Goal: Obtain resource: Download file/media

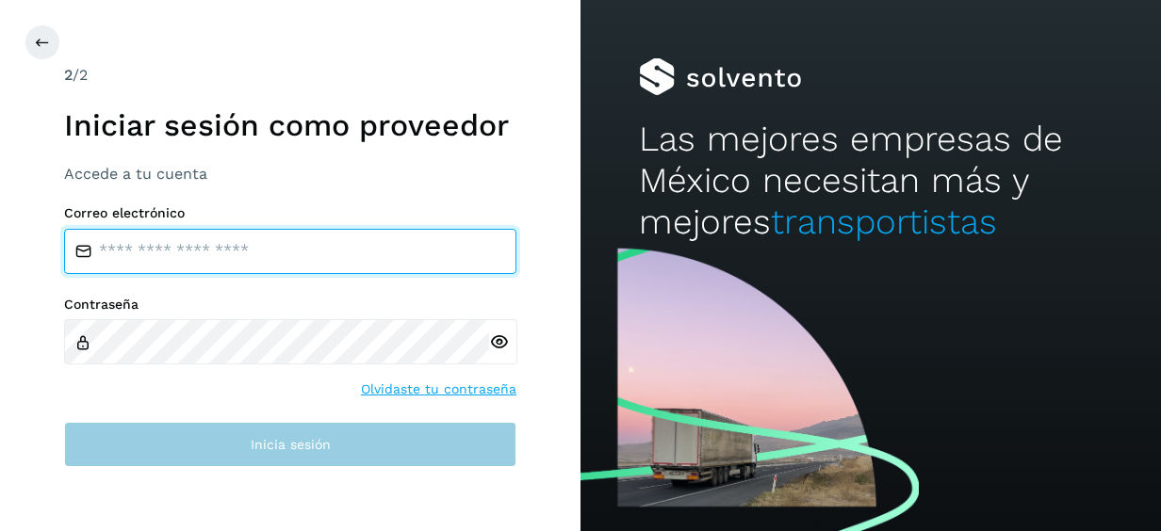
type input "**********"
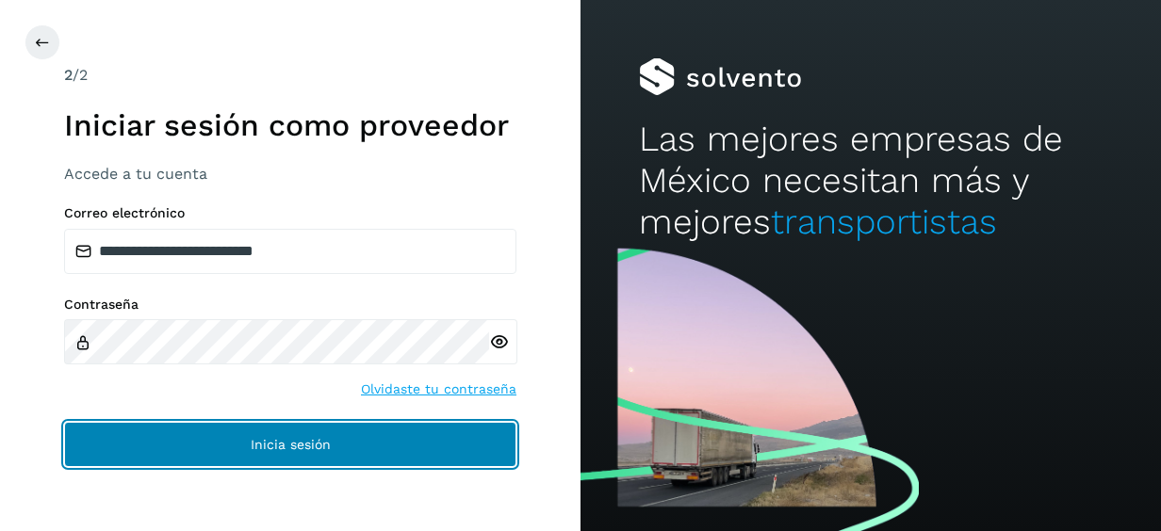
click at [218, 452] on button "Inicia sesión" at bounding box center [290, 444] width 452 height 45
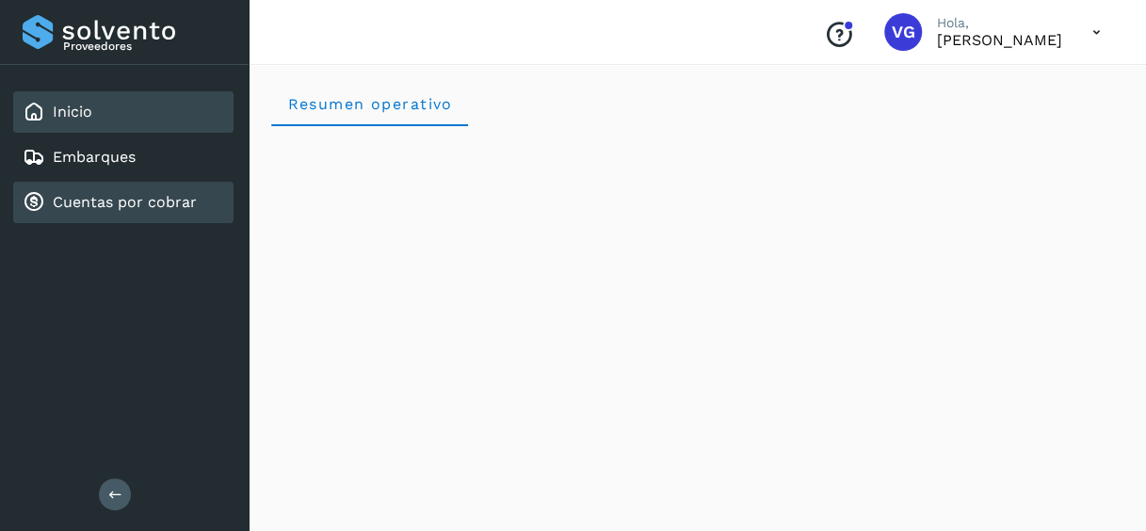
click at [170, 207] on link "Cuentas por cobrar" at bounding box center [125, 202] width 144 height 18
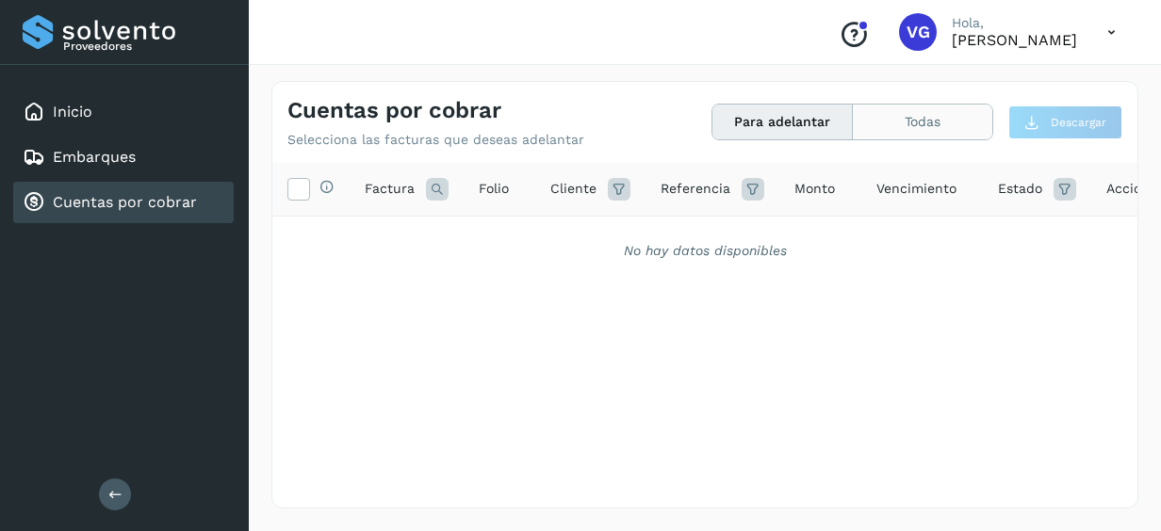
click at [901, 128] on button "Todas" at bounding box center [922, 122] width 139 height 35
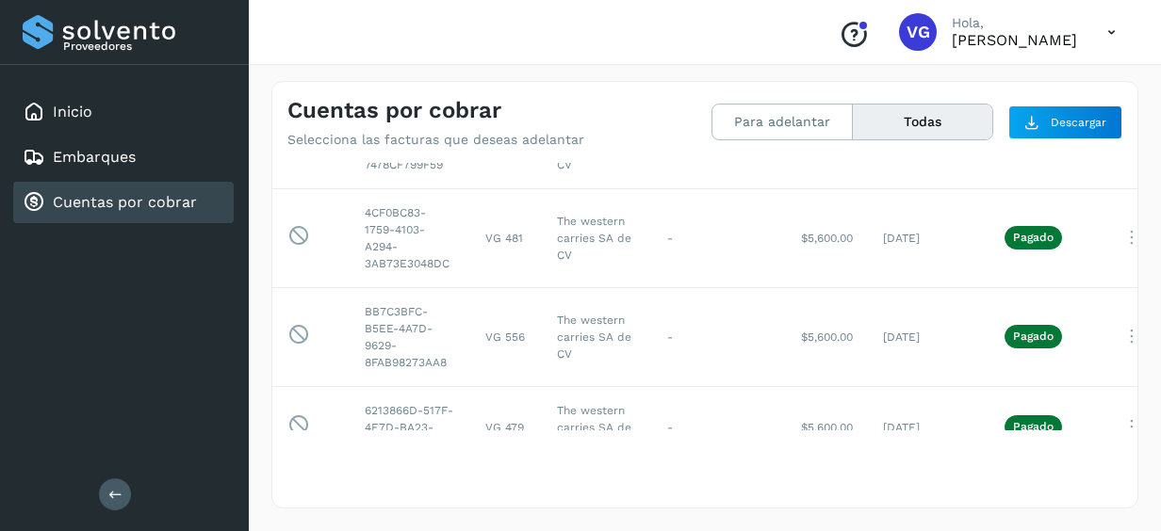
scroll to position [72, 0]
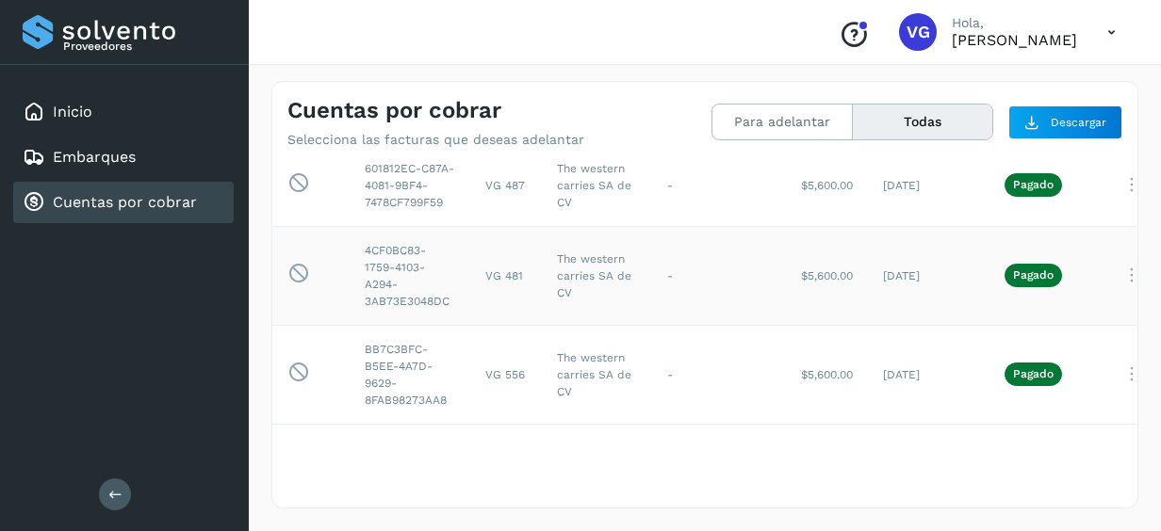
click at [1085, 319] on td "Pagado" at bounding box center [1043, 275] width 108 height 99
click at [1081, 389] on td "Pagado" at bounding box center [1043, 374] width 108 height 99
click at [1013, 381] on p "Pagado" at bounding box center [1033, 373] width 41 height 13
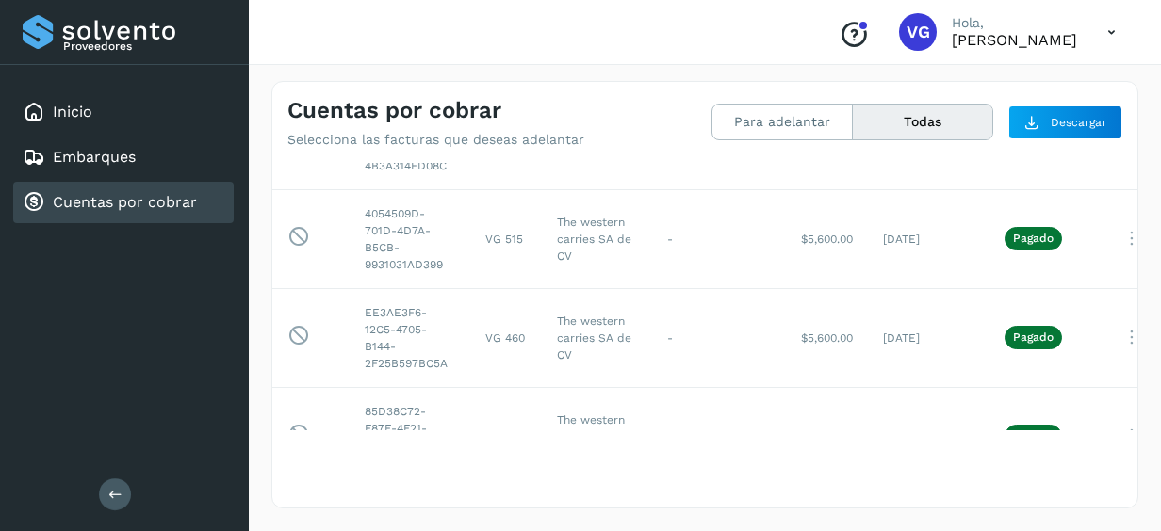
scroll to position [2900, 0]
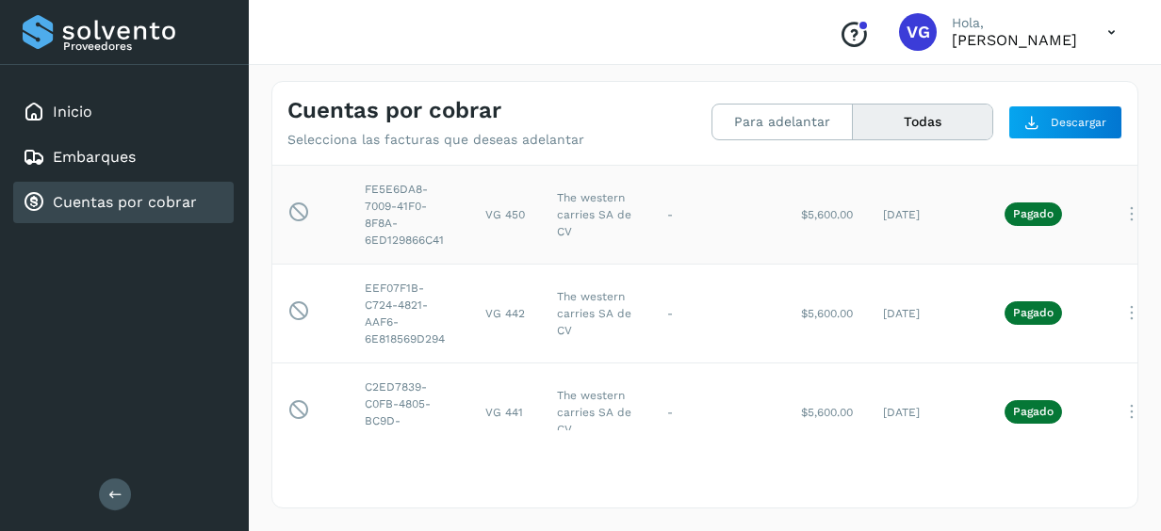
click at [983, 264] on td "[DATE]" at bounding box center [929, 214] width 122 height 99
click at [364, 264] on td "FE5E6DA8-7009-41F0-8F8A-6ED129866C41" at bounding box center [410, 214] width 121 height 99
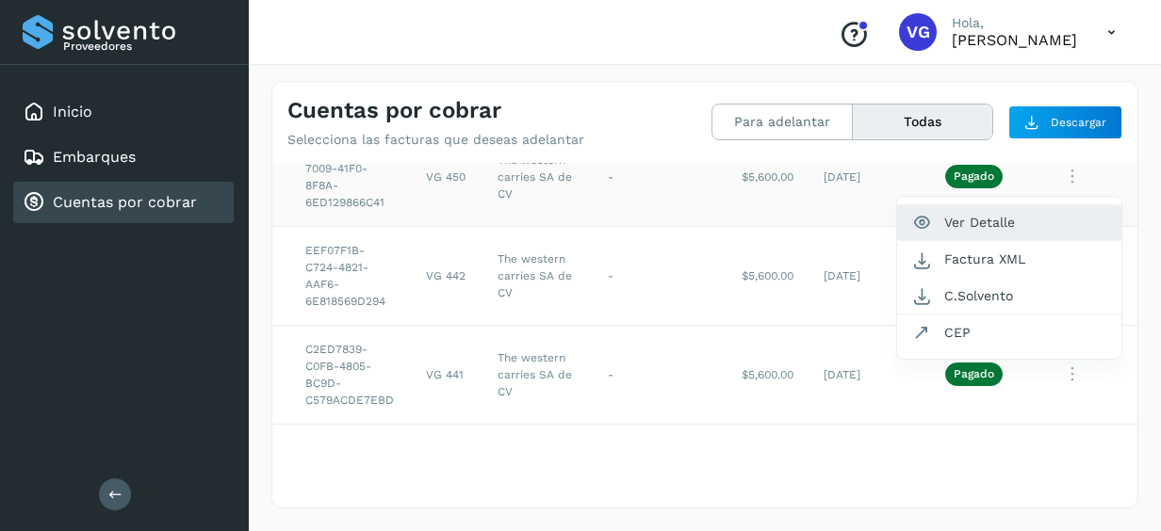
click at [982, 241] on button "Ver Detalle" at bounding box center [1009, 222] width 224 height 37
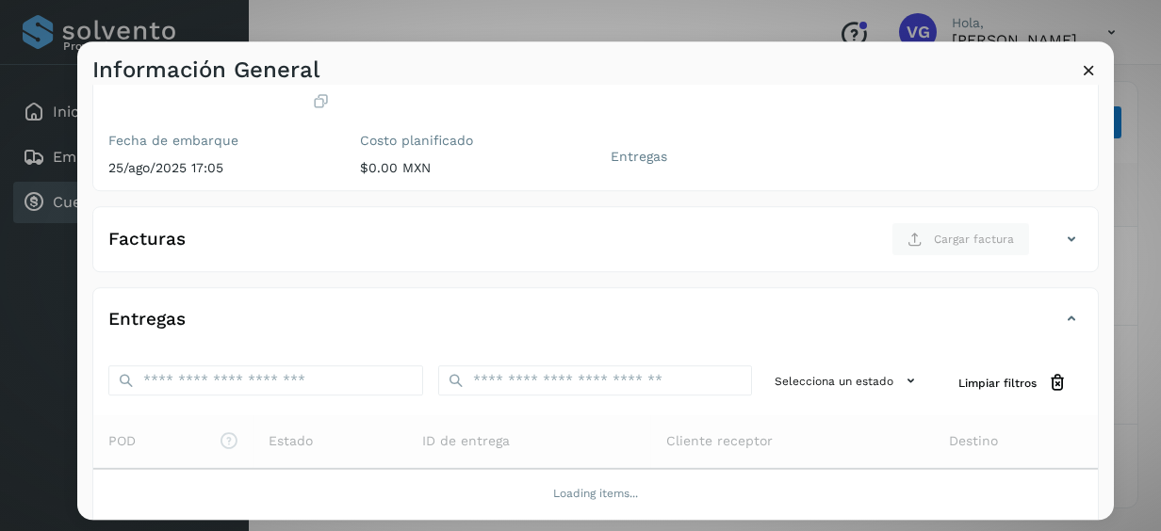
scroll to position [177, 0]
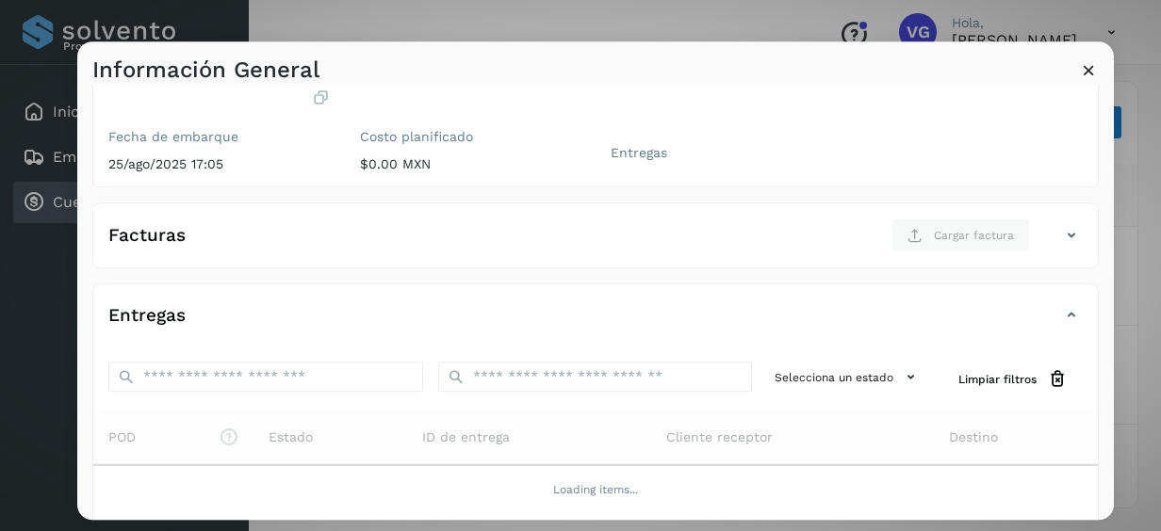
click at [1060, 229] on icon at bounding box center [1071, 236] width 23 height 23
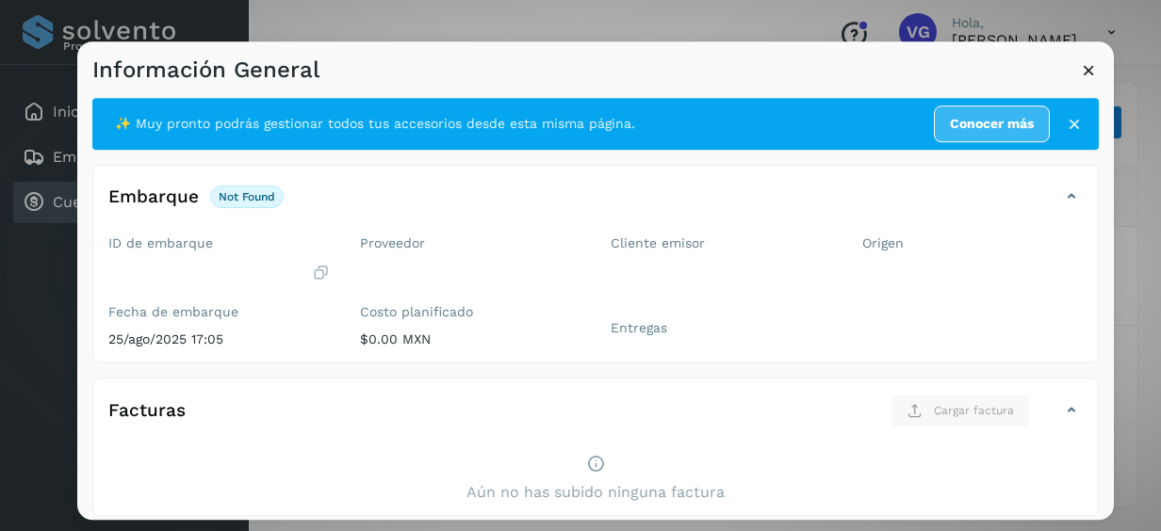
scroll to position [0, 0]
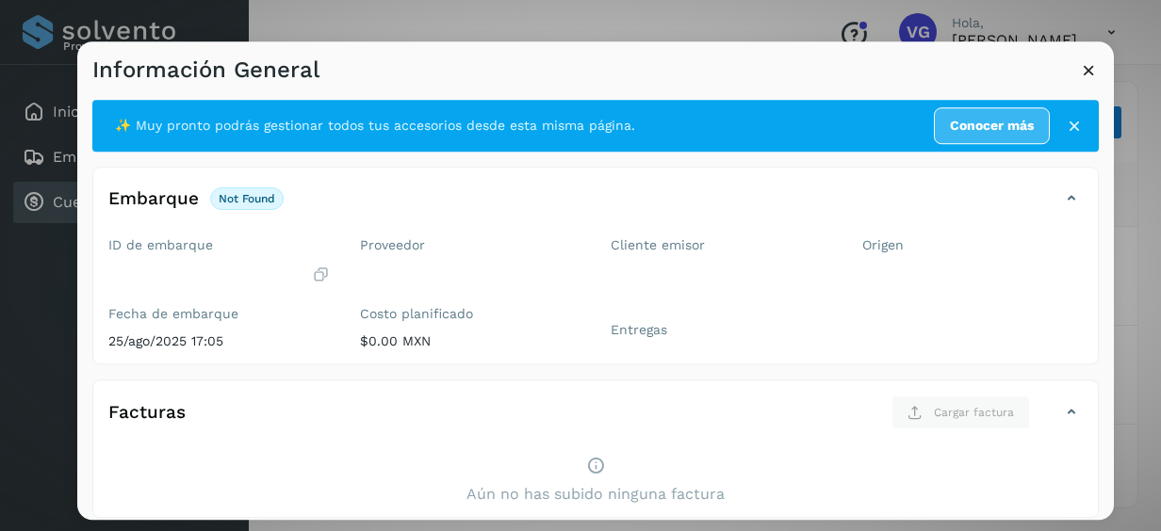
click at [1065, 125] on icon at bounding box center [1074, 126] width 19 height 19
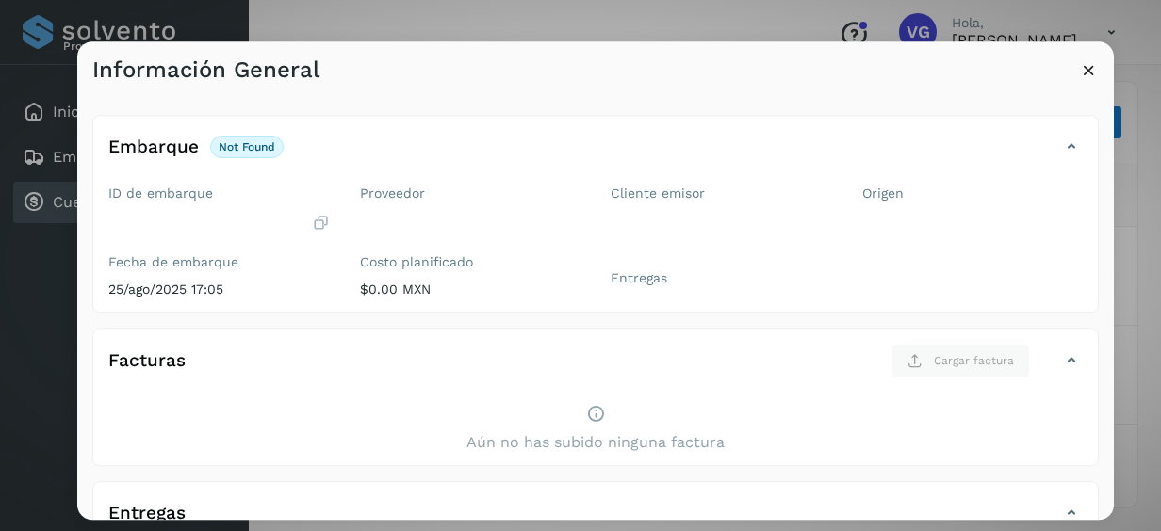
click at [1060, 151] on icon at bounding box center [1071, 147] width 23 height 23
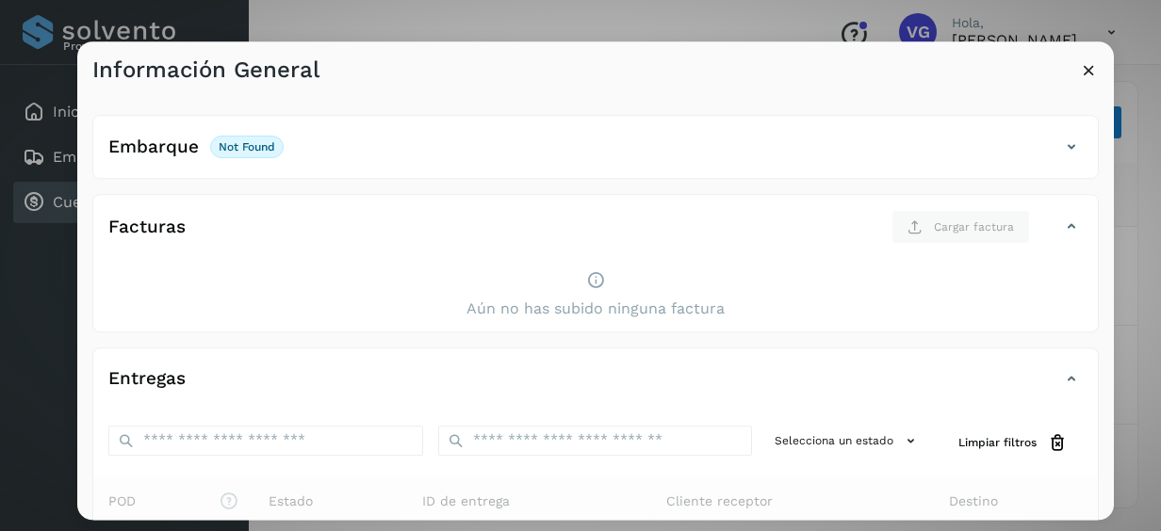
click at [1093, 70] on icon at bounding box center [1089, 70] width 20 height 20
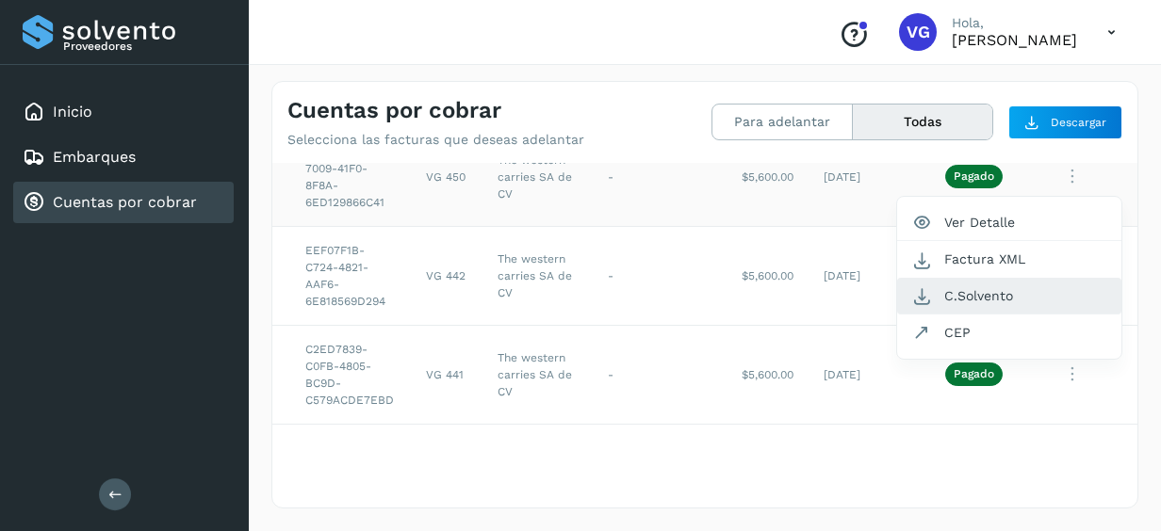
click at [967, 315] on button "C.Solvento" at bounding box center [1009, 296] width 224 height 37
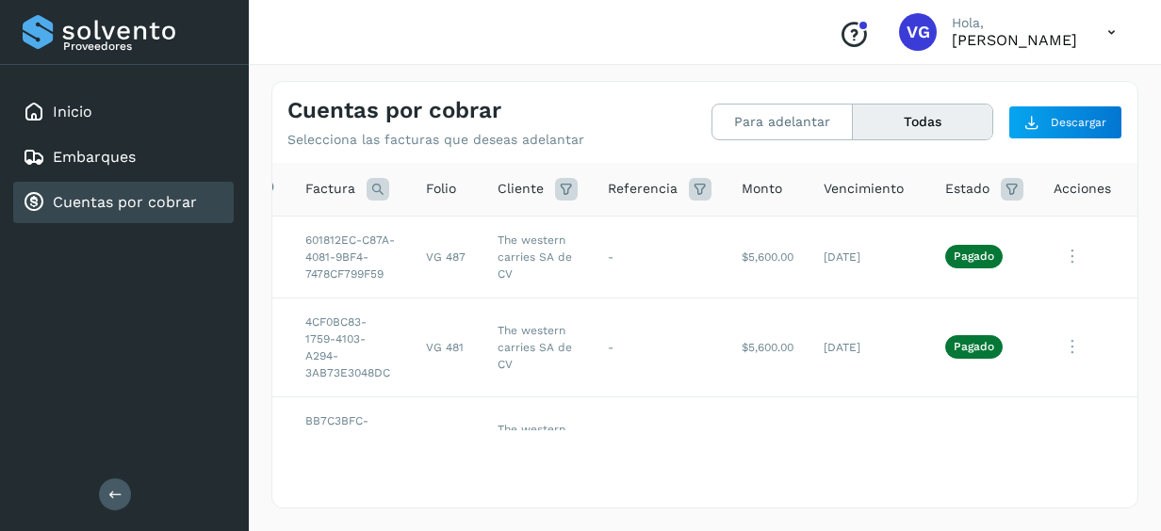
scroll to position [4083, 72]
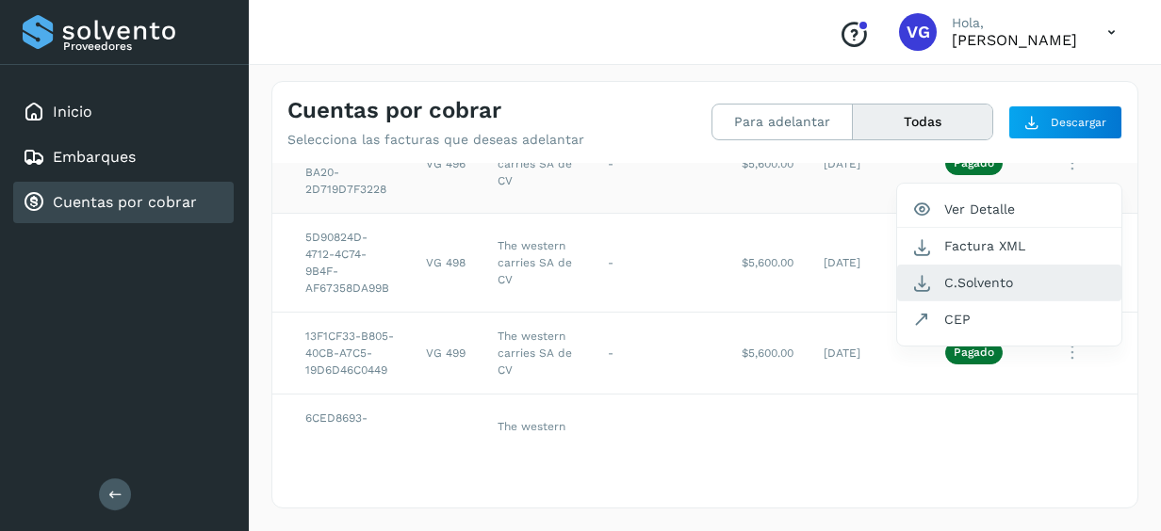
click at [972, 301] on button "C.Solvento" at bounding box center [1009, 283] width 224 height 37
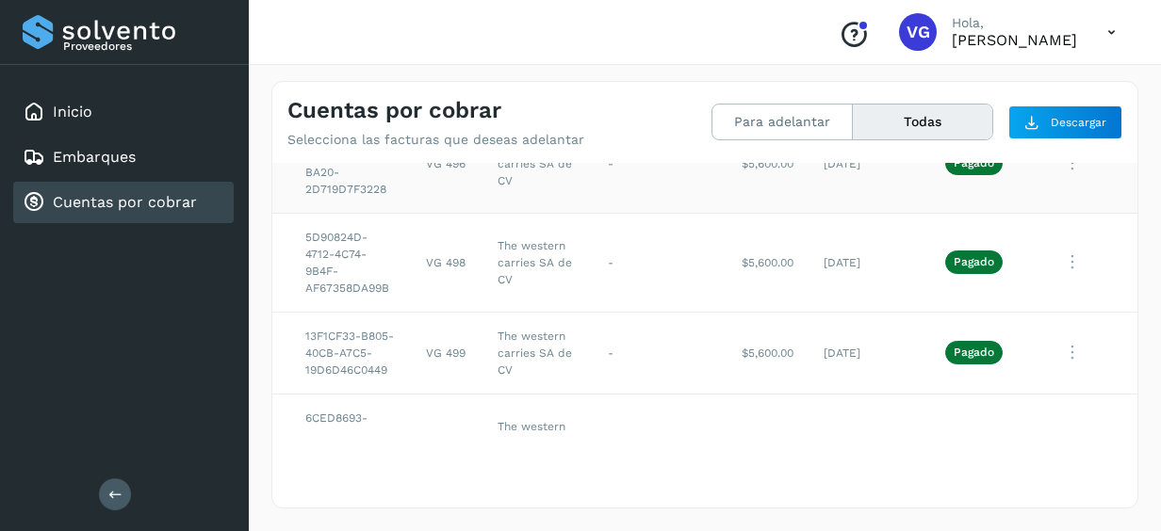
scroll to position [352, 72]
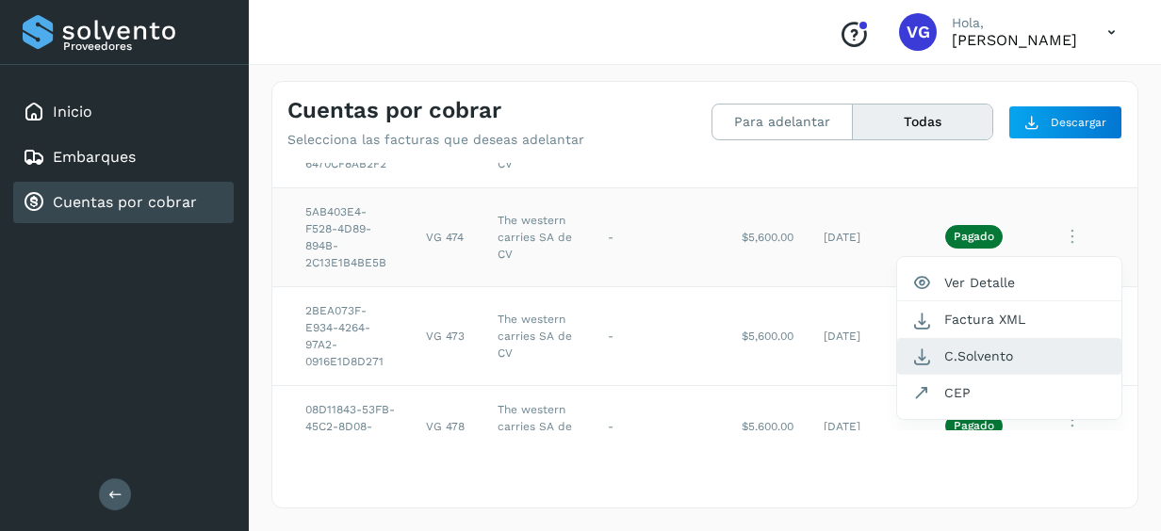
click at [951, 366] on button "C.Solvento" at bounding box center [1009, 356] width 224 height 37
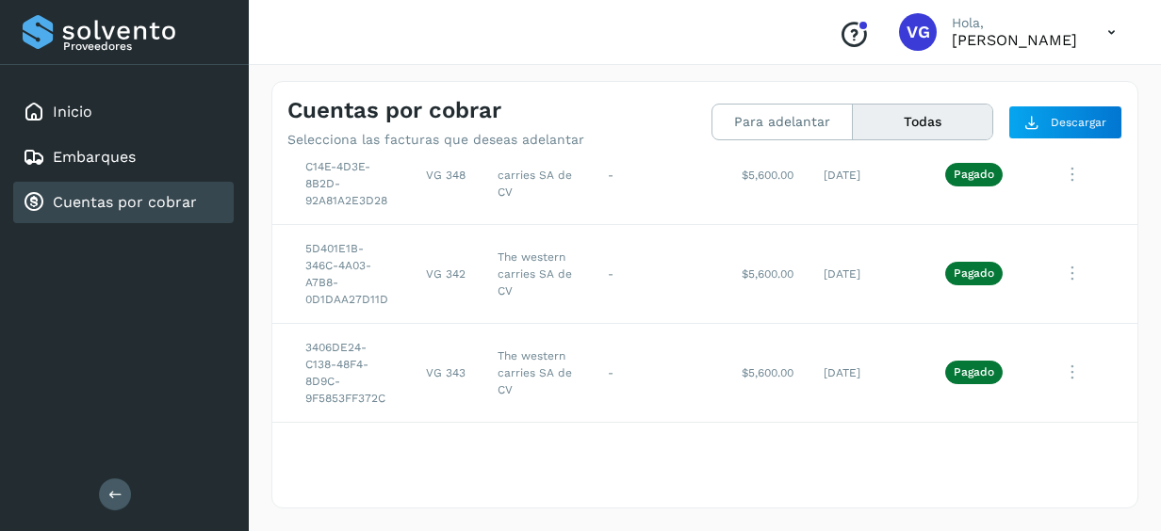
scroll to position [172, 72]
click at [1055, 104] on icon at bounding box center [1072, 84] width 38 height 39
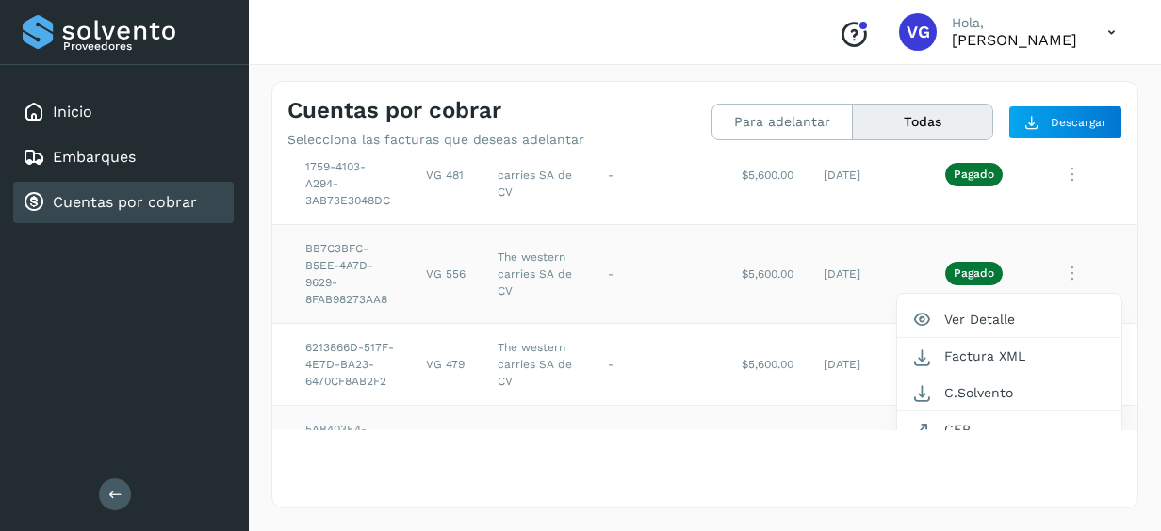
scroll to position [210, 72]
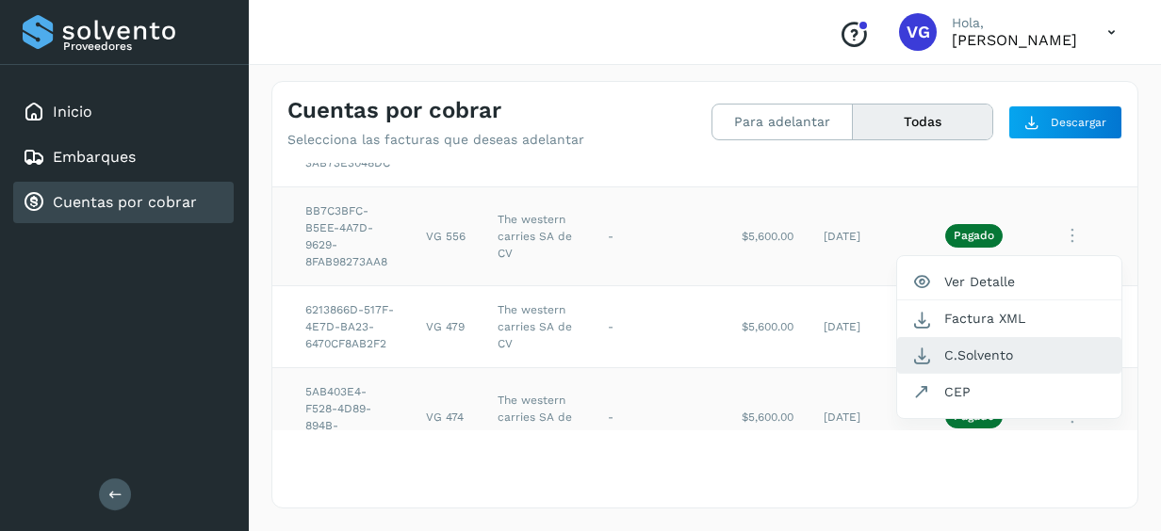
click at [948, 374] on button "C.Solvento" at bounding box center [1009, 355] width 224 height 37
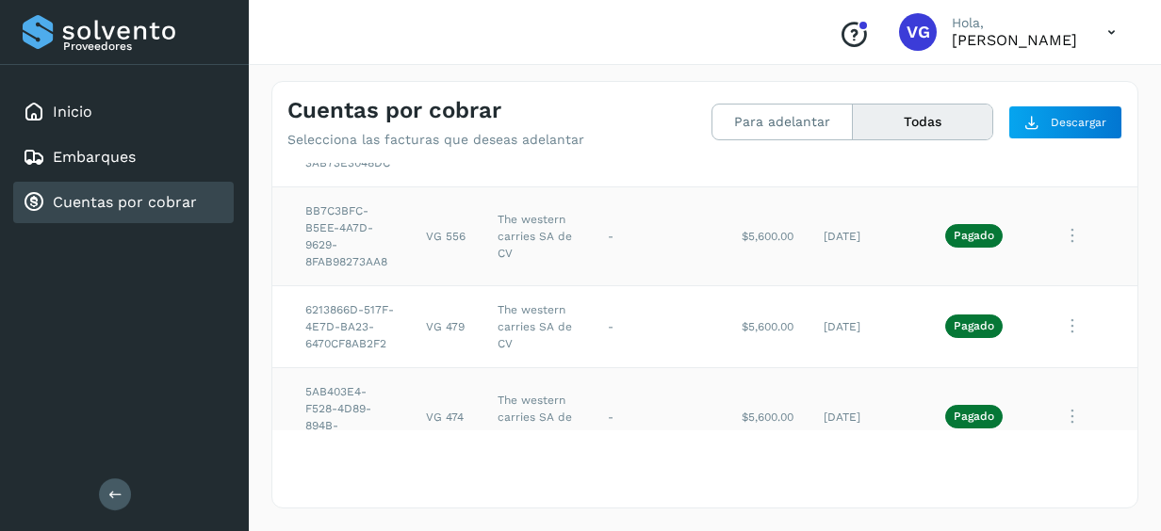
scroll to position [2423, 72]
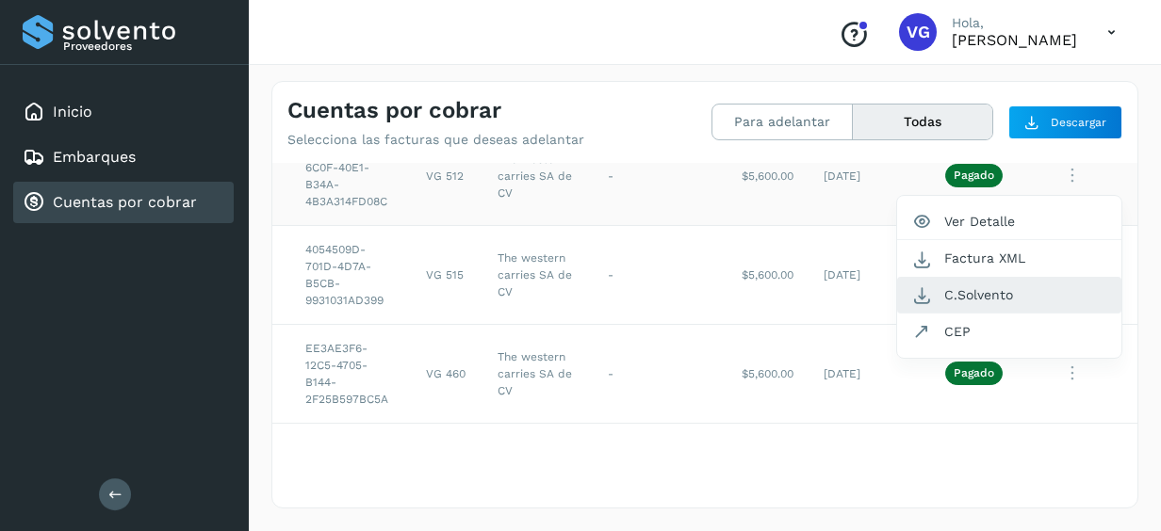
click at [965, 314] on button "C.Solvento" at bounding box center [1009, 295] width 224 height 37
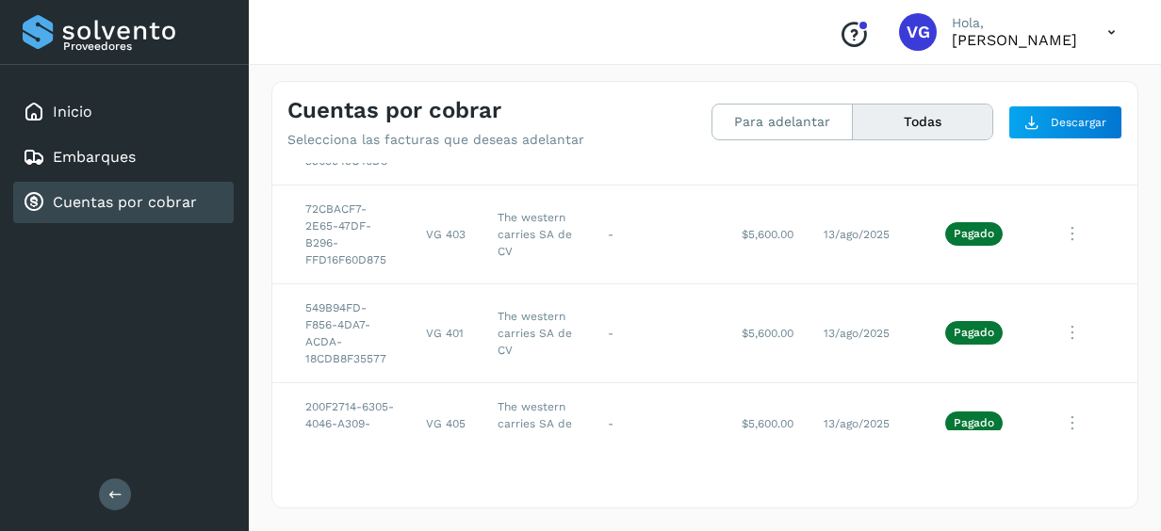
scroll to position [1142, 72]
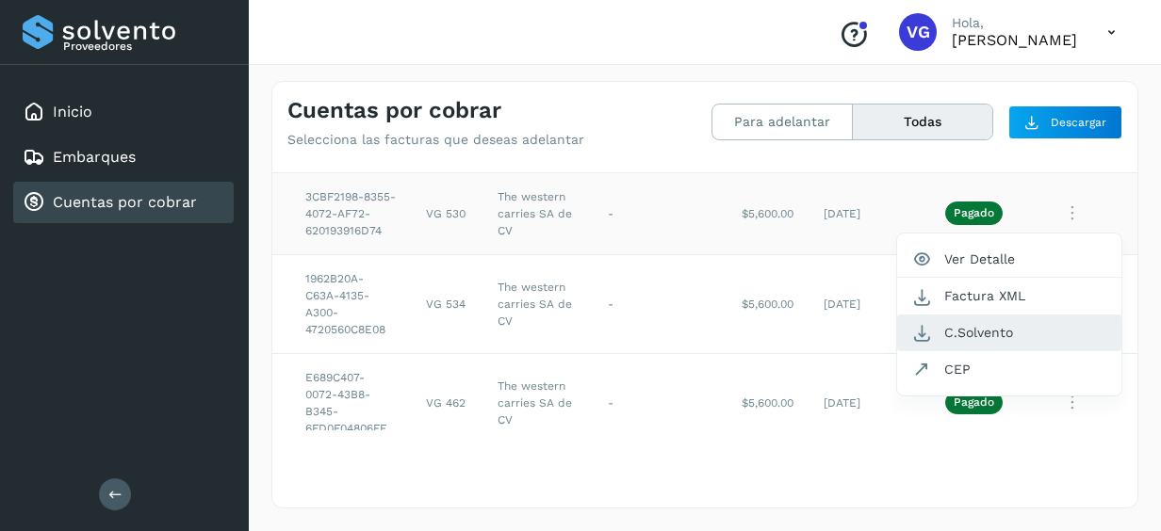
click at [962, 351] on button "C.Solvento" at bounding box center [1009, 333] width 224 height 37
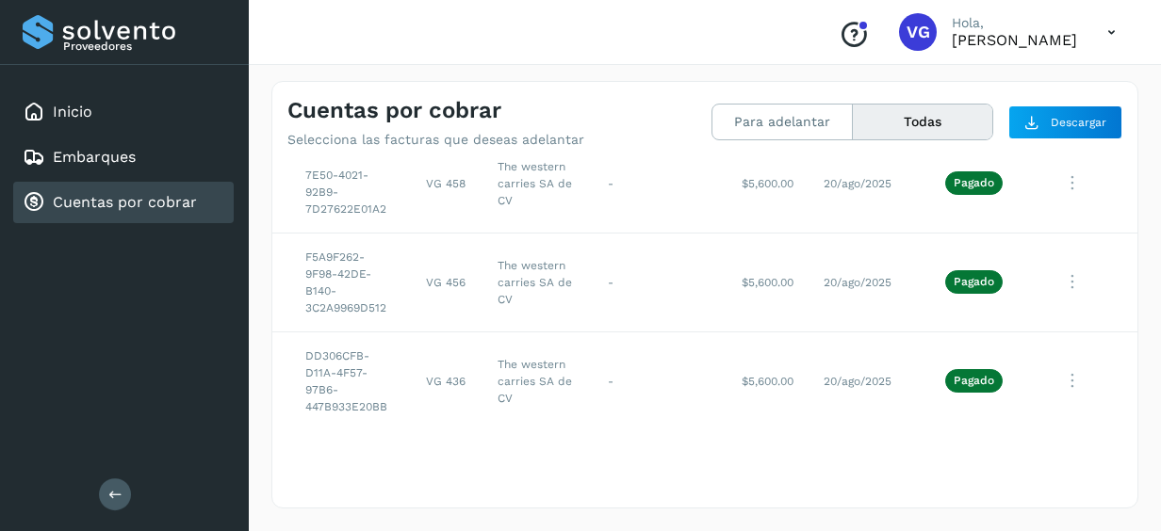
scroll to position [6468, 72]
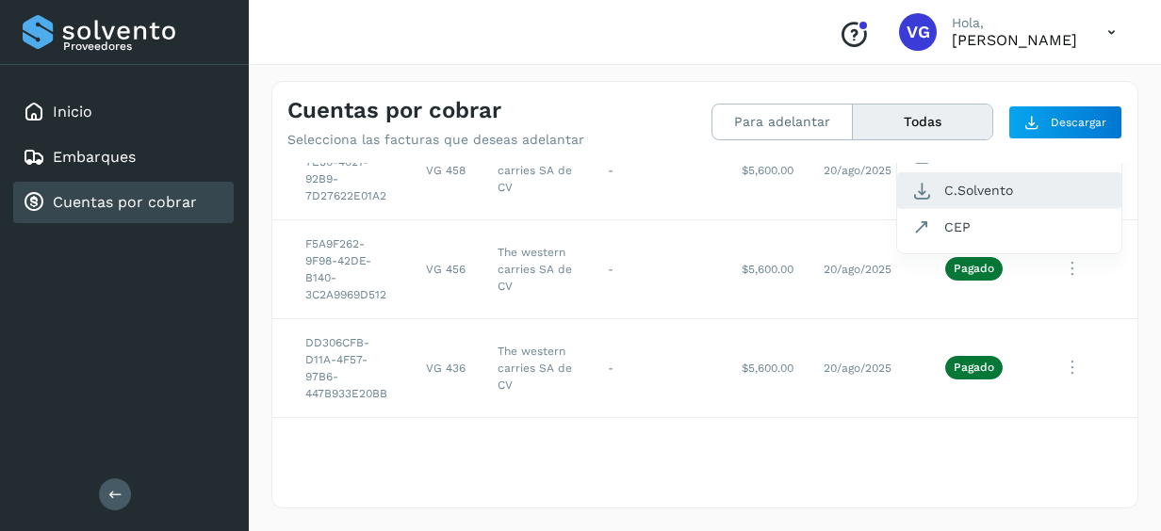
click at [956, 209] on button "C.Solvento" at bounding box center [1009, 190] width 224 height 37
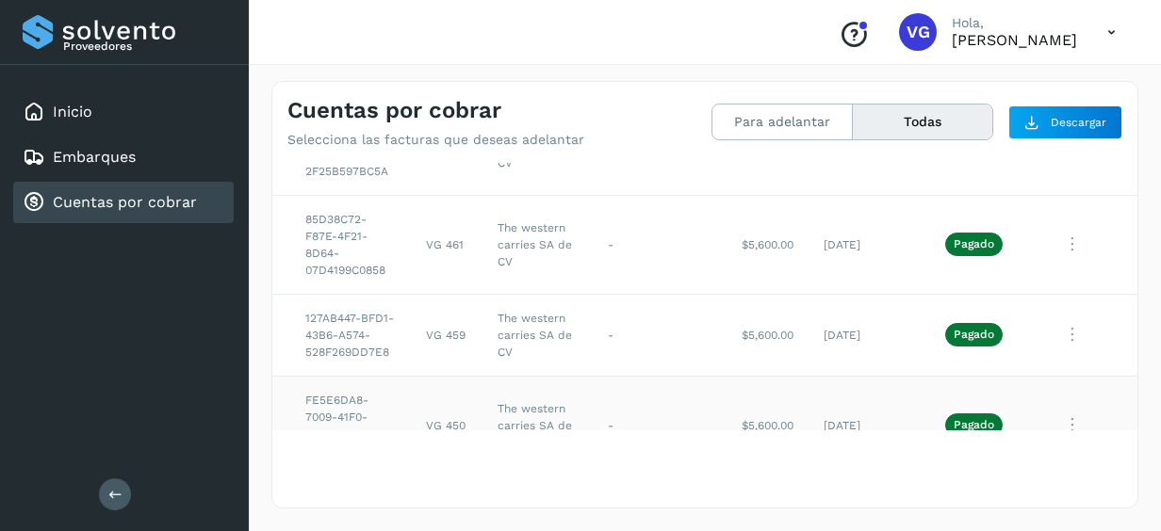
scroll to position [172, 72]
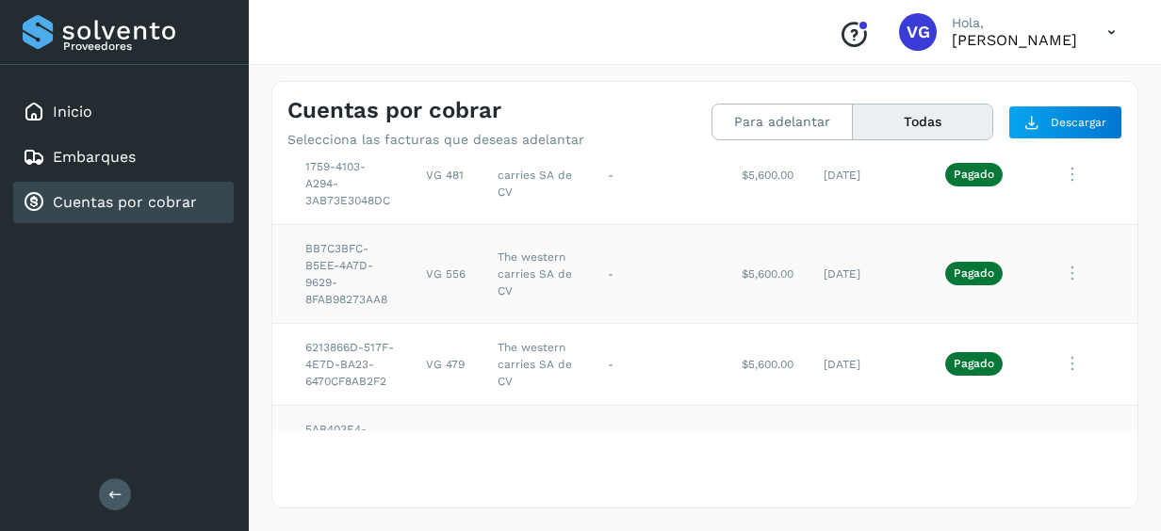
click at [1053, 104] on icon at bounding box center [1072, 84] width 38 height 39
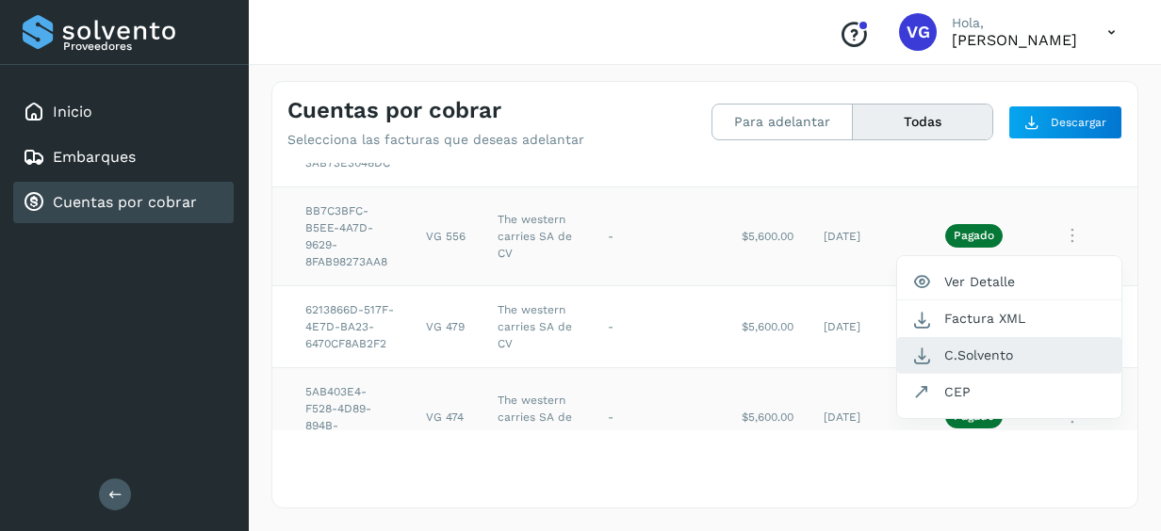
click at [960, 365] on button "C.Solvento" at bounding box center [1009, 355] width 224 height 37
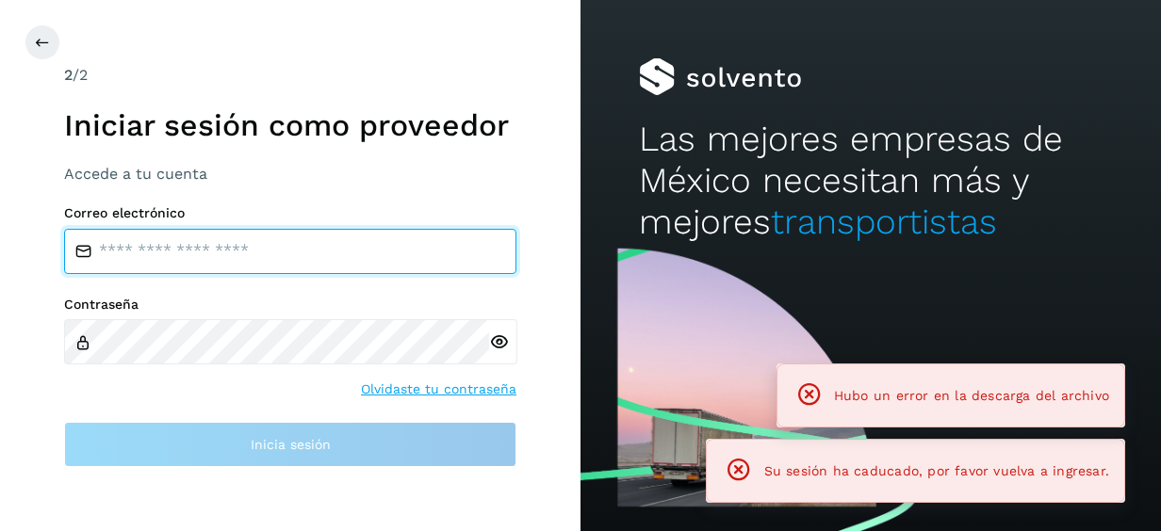
type input "**********"
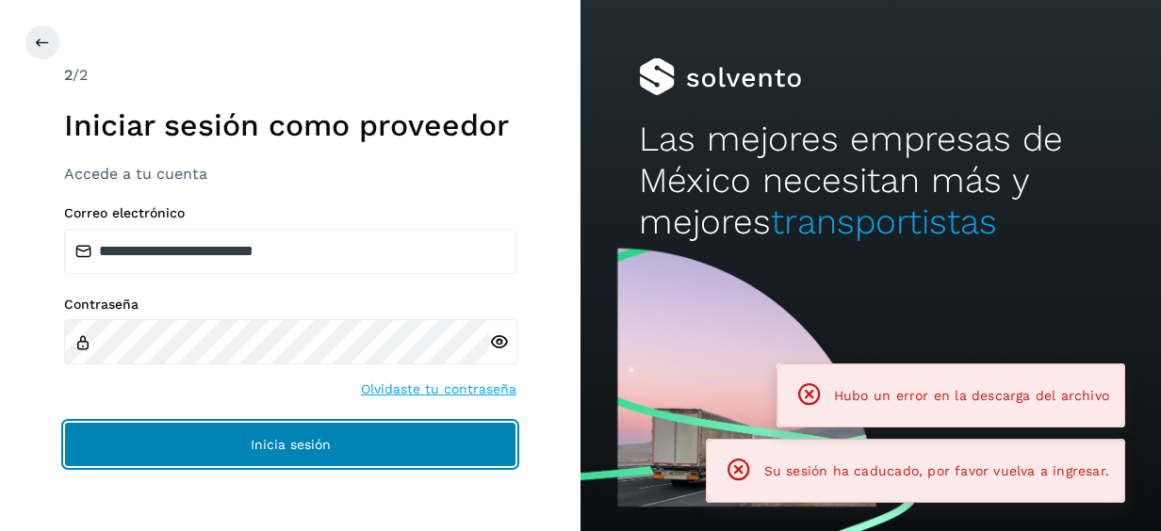
click at [313, 439] on span "Inicia sesión" at bounding box center [291, 444] width 80 height 13
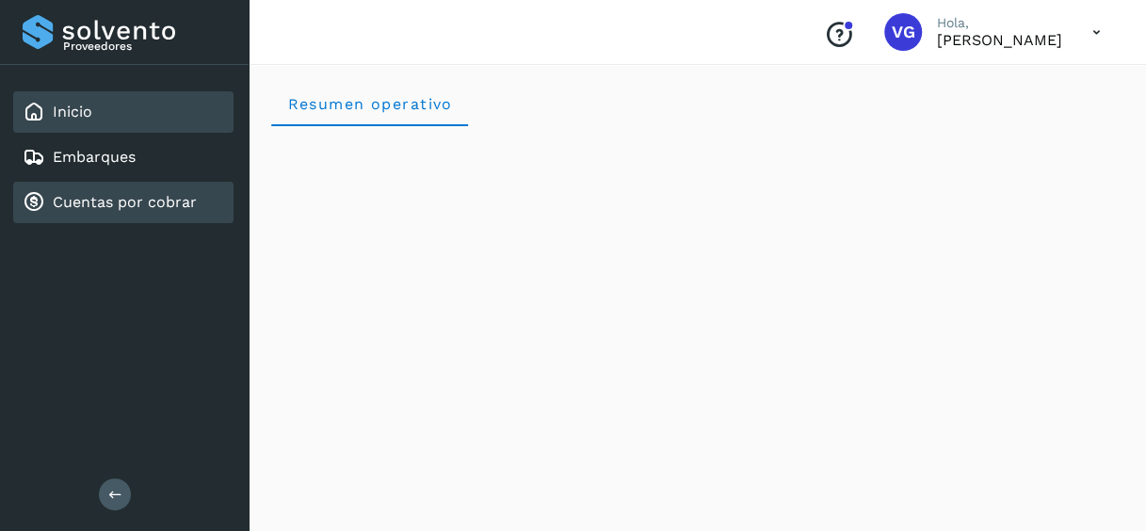
click at [77, 209] on link "Cuentas por cobrar" at bounding box center [125, 202] width 144 height 18
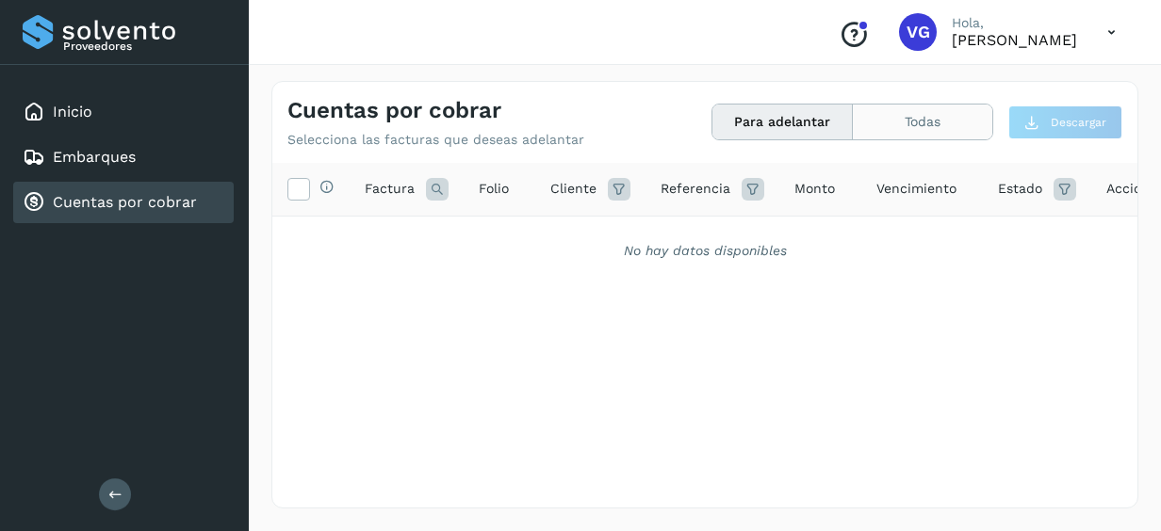
click at [886, 125] on button "Todas" at bounding box center [922, 122] width 139 height 35
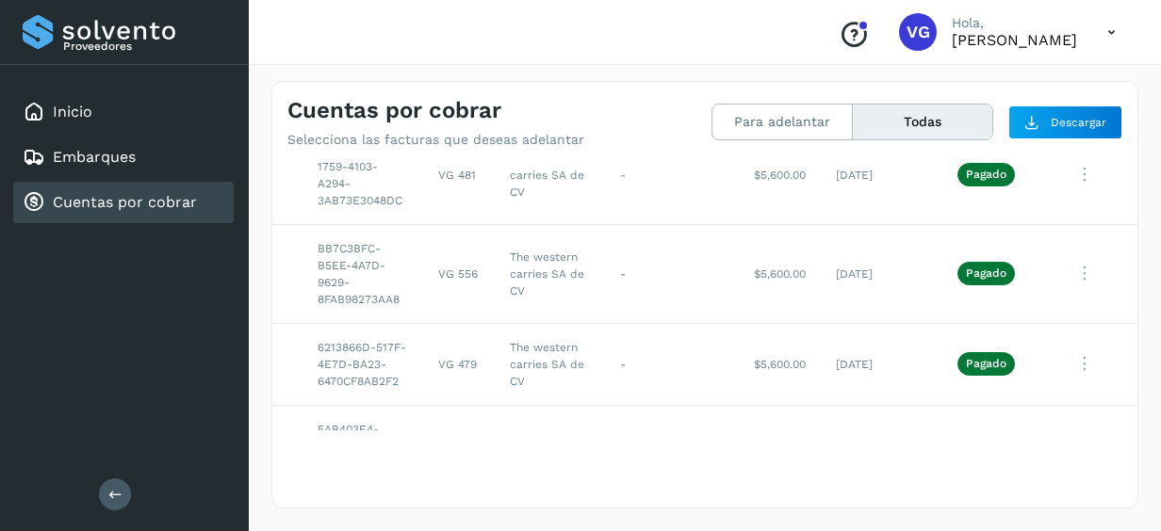
scroll to position [172, 55]
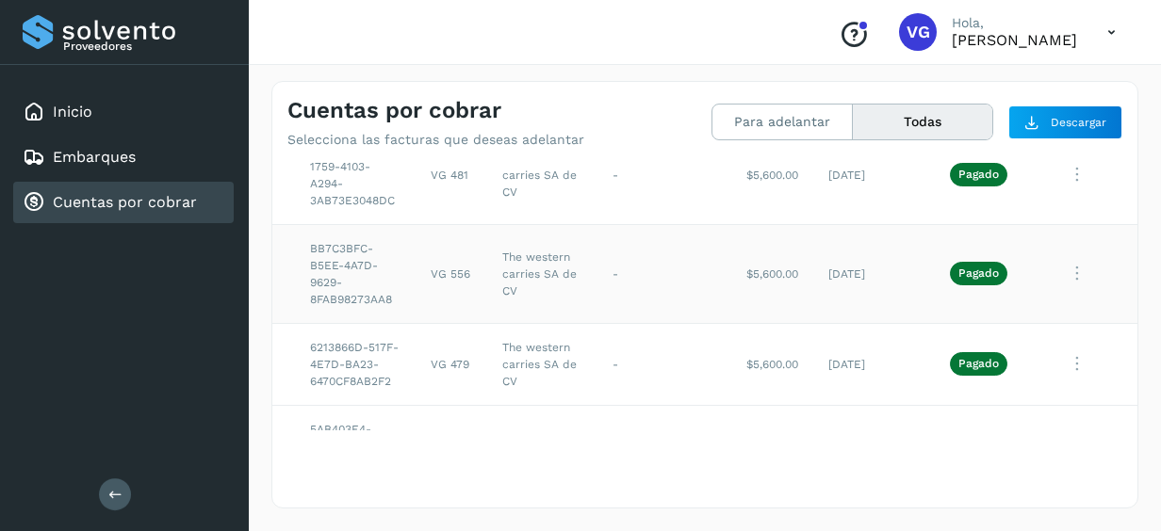
click at [1082, 104] on icon at bounding box center [1077, 84] width 38 height 39
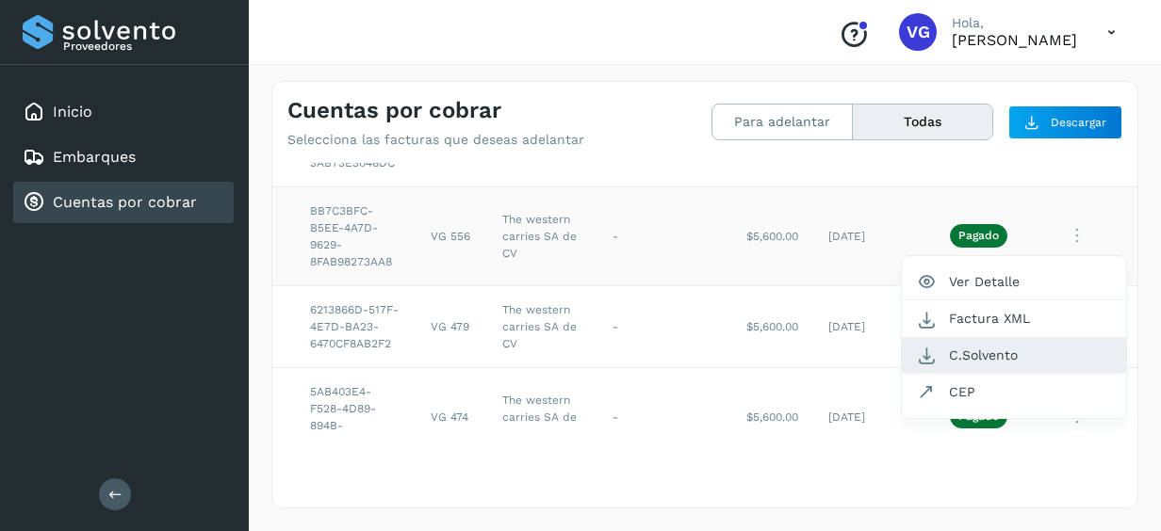
click at [964, 360] on button "C.Solvento" at bounding box center [1014, 355] width 224 height 37
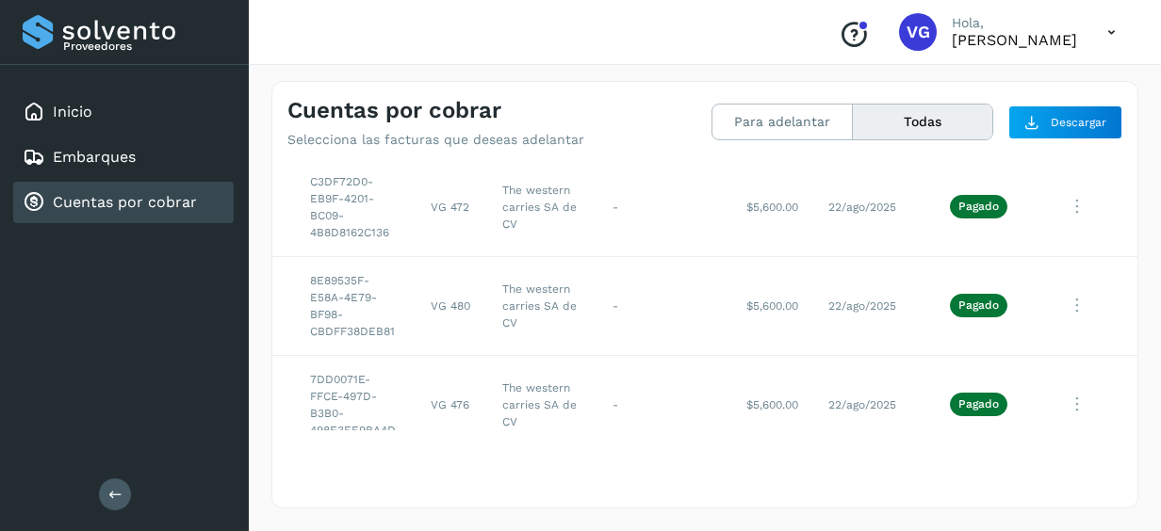
scroll to position [4978, 55]
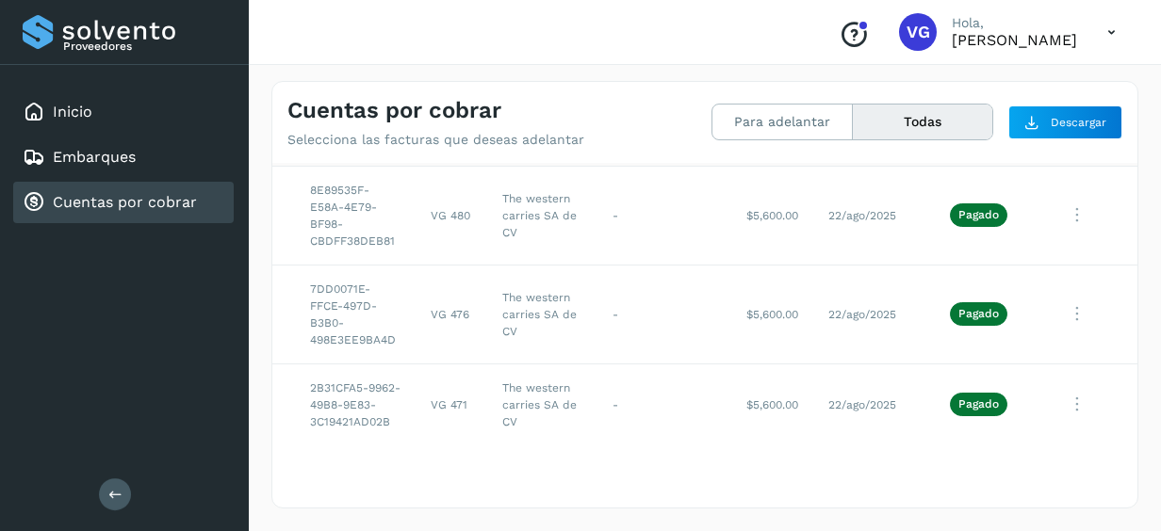
click at [963, 52] on button "C.Solvento" at bounding box center [1014, 33] width 224 height 37
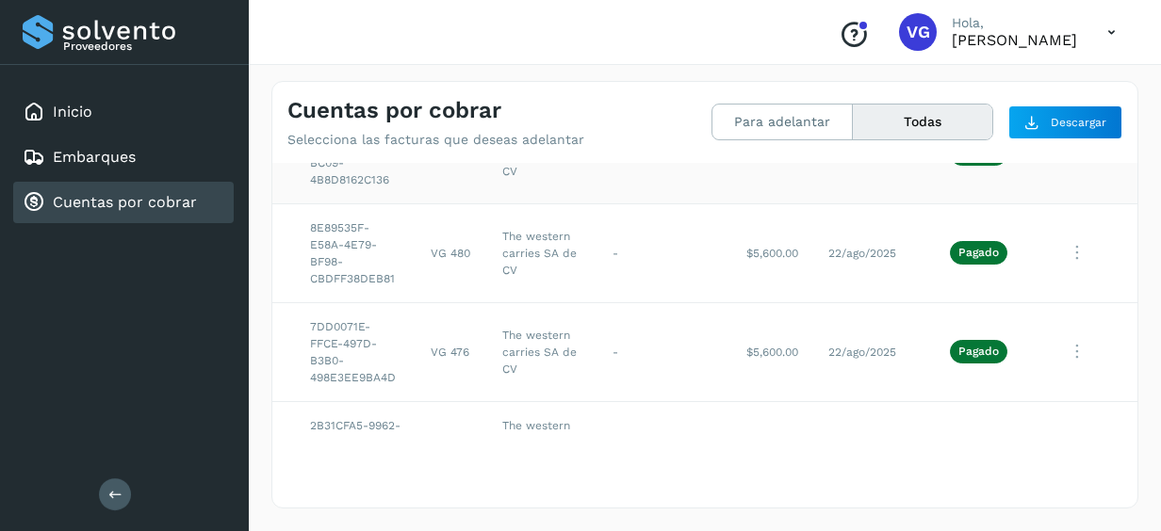
click at [963, 202] on button "C.Solvento" at bounding box center [1014, 183] width 224 height 37
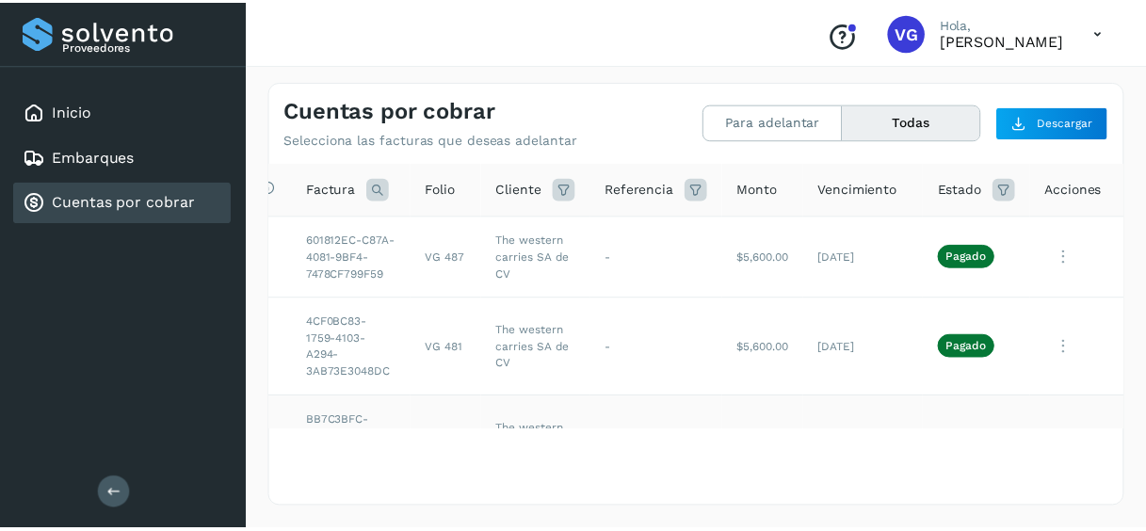
scroll to position [3812, 55]
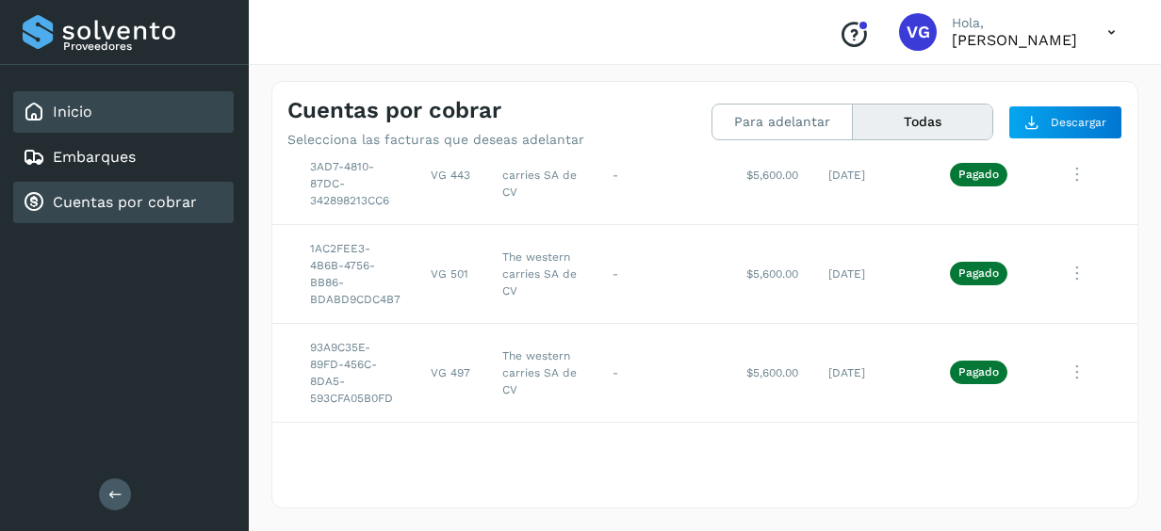
click at [60, 120] on link "Inicio" at bounding box center [73, 112] width 40 height 18
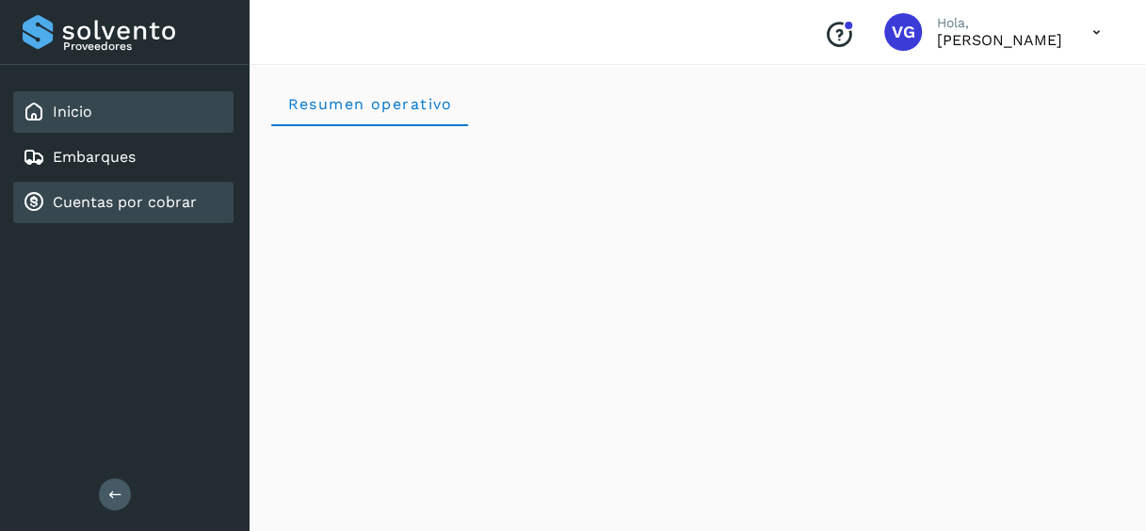
click at [106, 188] on div "Cuentas por cobrar" at bounding box center [123, 202] width 220 height 41
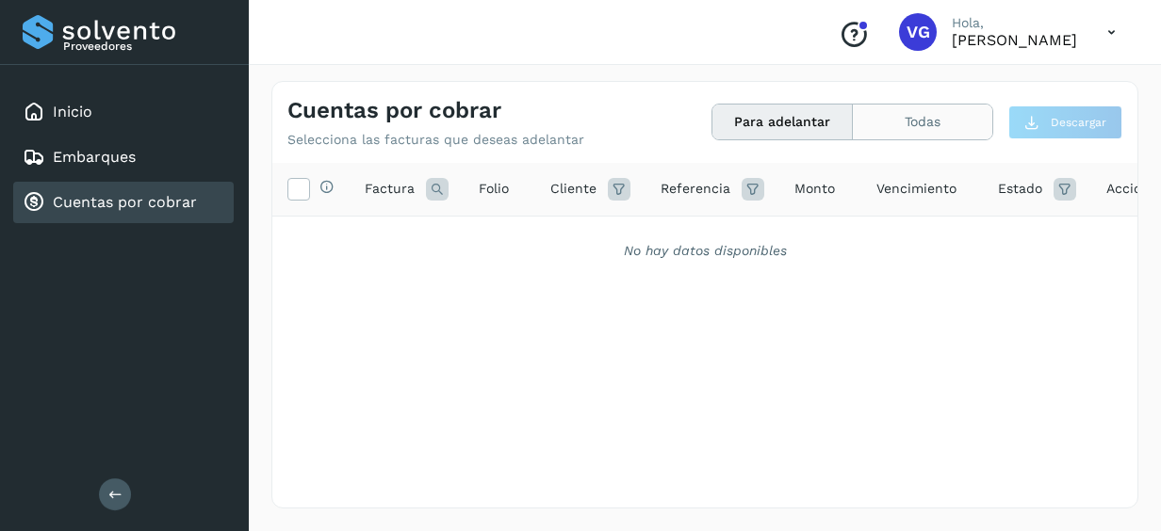
click at [905, 128] on button "Todas" at bounding box center [922, 122] width 139 height 35
